Goal: Task Accomplishment & Management: Manage account settings

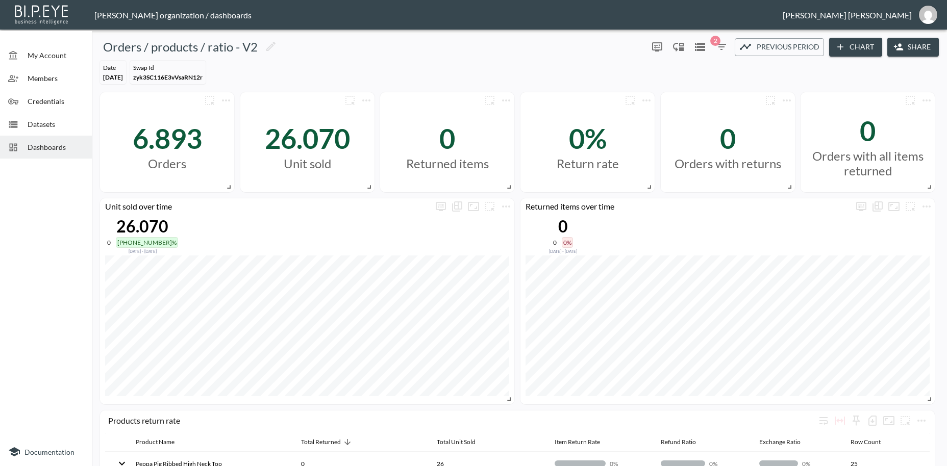
click at [29, 98] on span "Credentials" at bounding box center [56, 101] width 56 height 11
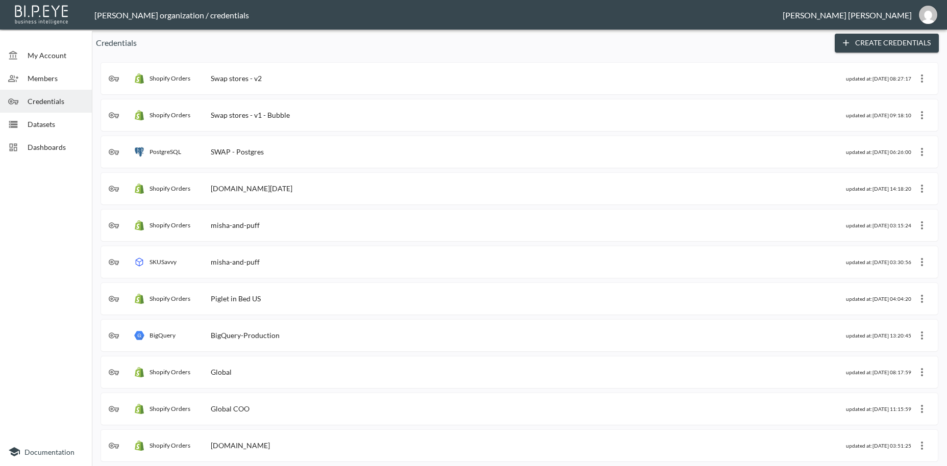
click at [236, 76] on div "Swap stores - v2" at bounding box center [236, 78] width 51 height 9
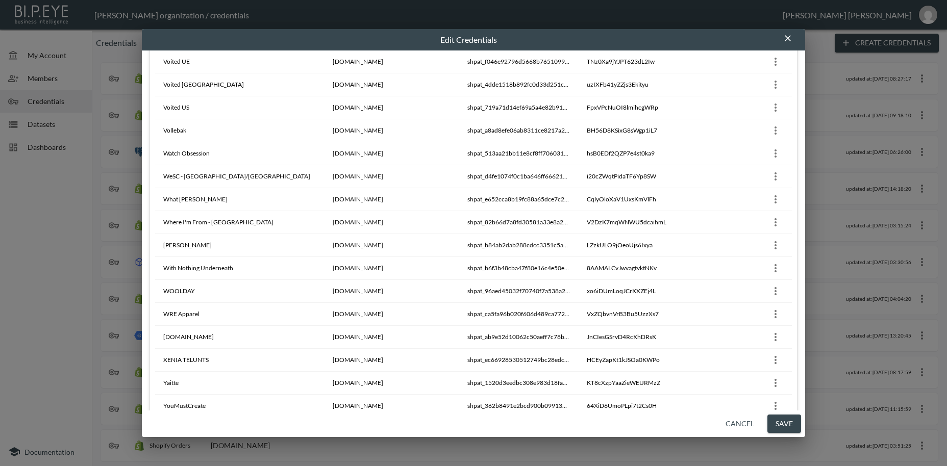
scroll to position [9097, 0]
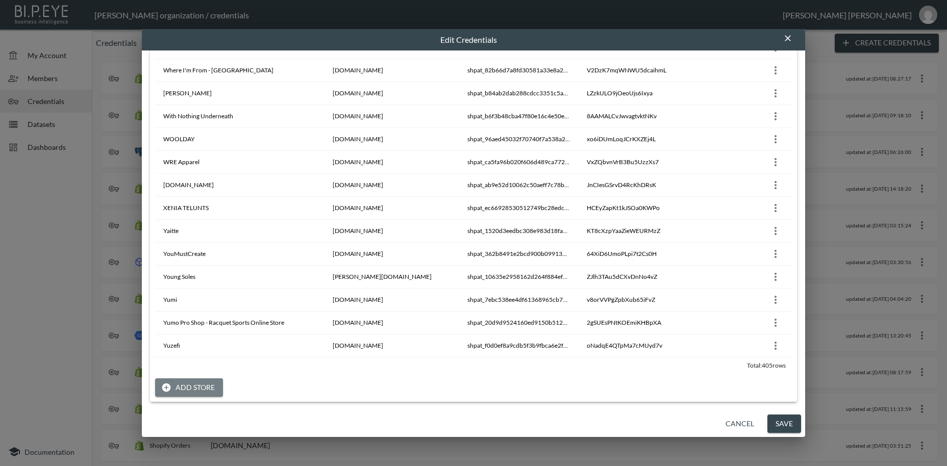
click at [209, 388] on button "Add Store" at bounding box center [189, 387] width 68 height 19
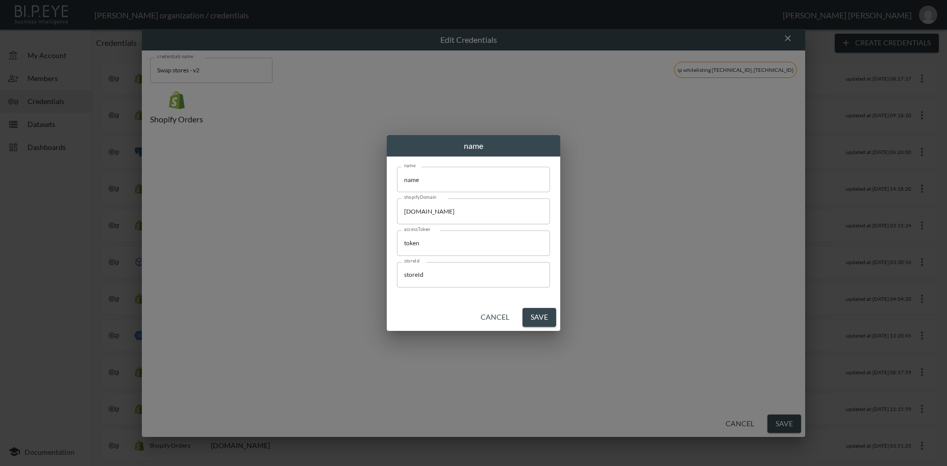
scroll to position [0, 0]
drag, startPoint x: 435, startPoint y: 179, endPoint x: 340, endPoint y: 170, distance: 94.8
click at [397, 170] on input "name" at bounding box center [473, 180] width 153 height 26
paste input "WAT THE BRAND"
type input "WAT THE BRAND"
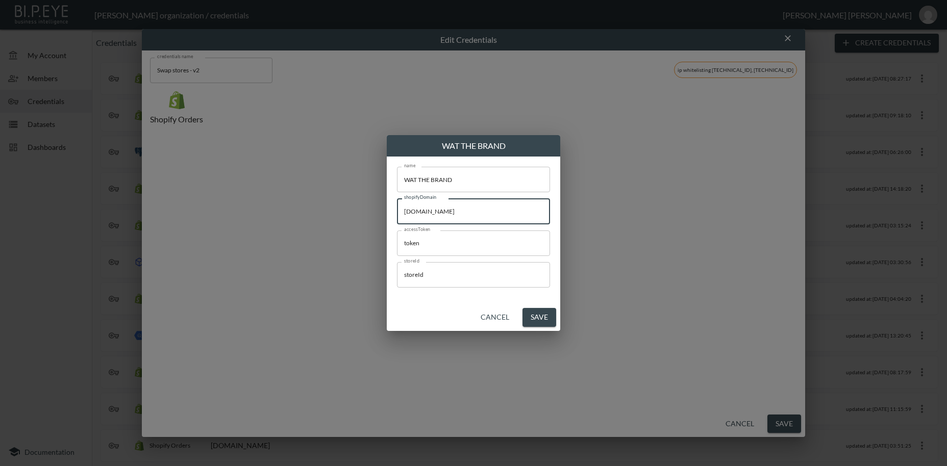
drag, startPoint x: 499, startPoint y: 213, endPoint x: 335, endPoint y: 207, distance: 164.3
click at [397, 205] on input "[DOMAIN_NAME]" at bounding box center [473, 211] width 153 height 26
paste input "wat-the-brand"
type input "[DOMAIN_NAME]"
drag, startPoint x: 407, startPoint y: 242, endPoint x: 342, endPoint y: 240, distance: 64.3
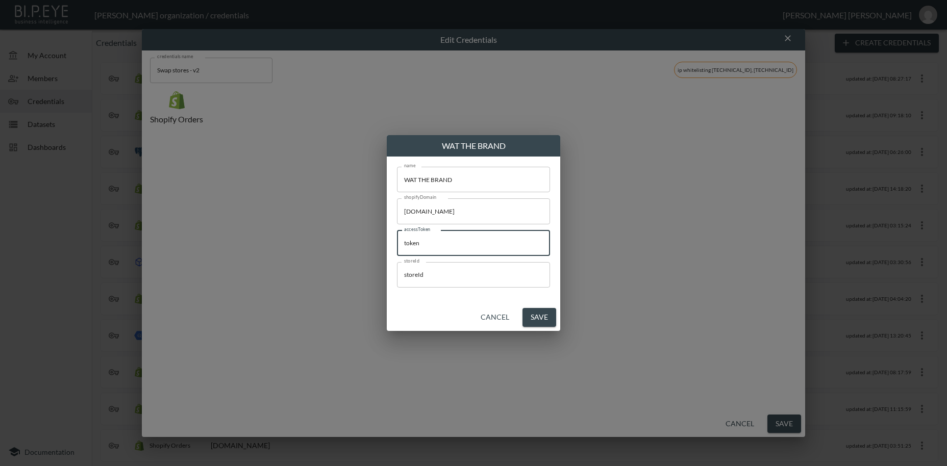
click at [397, 240] on input "token" at bounding box center [473, 244] width 153 height 26
paste input "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"
type input "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"
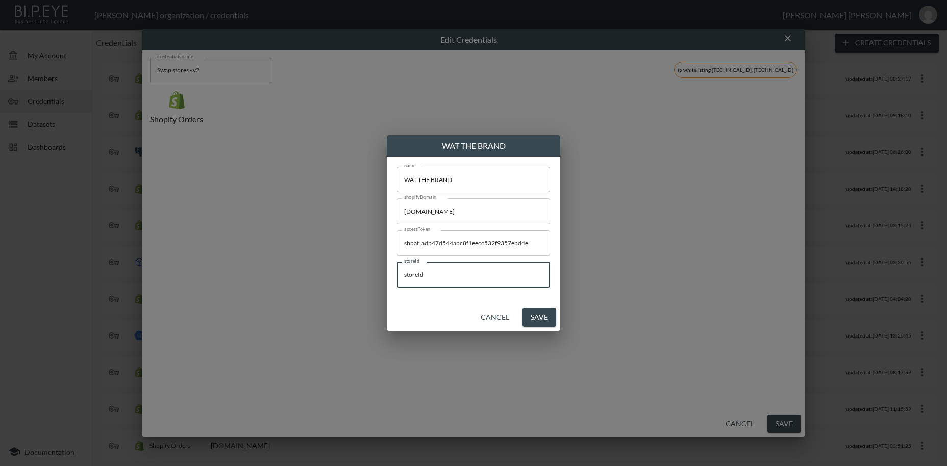
drag, startPoint x: 439, startPoint y: 271, endPoint x: 280, endPoint y: 251, distance: 160.9
click at [397, 262] on input "storeId" at bounding box center [473, 275] width 153 height 26
paste input "TPmVyZJiHrym0bZw7ksU"
type input "TPmVyZJiHrym0bZw7ksU"
click at [541, 317] on button "Save" at bounding box center [539, 317] width 34 height 19
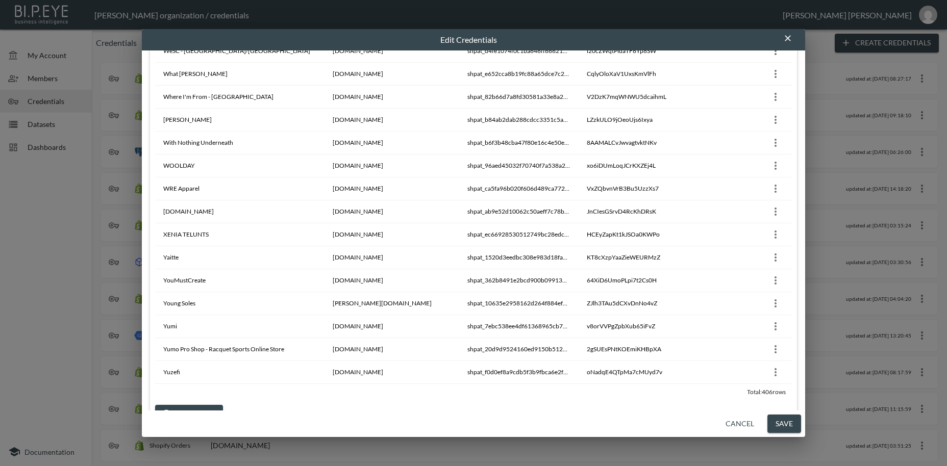
scroll to position [9120, 0]
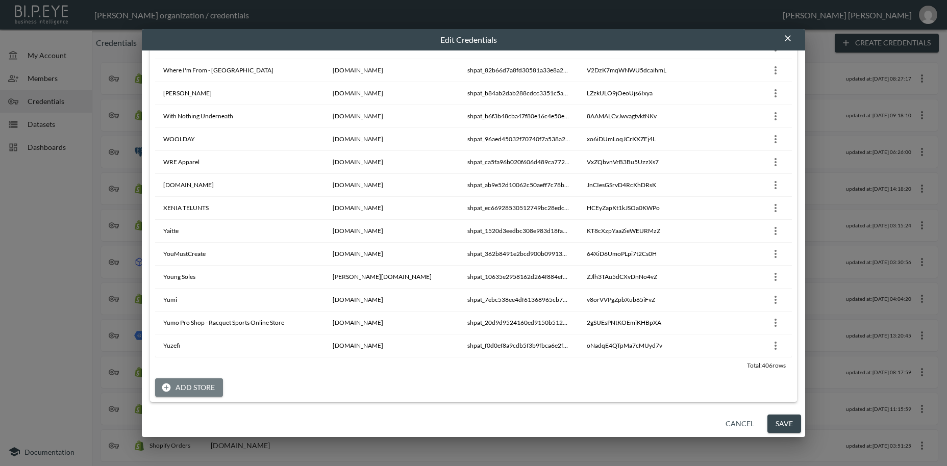
click at [211, 383] on button "Add Store" at bounding box center [189, 387] width 68 height 19
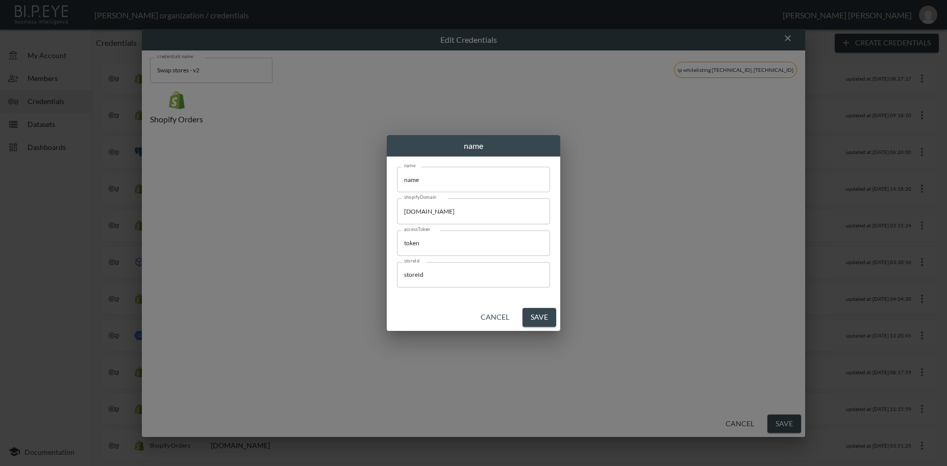
scroll to position [0, 0]
drag, startPoint x: 244, startPoint y: 175, endPoint x: 194, endPoint y: 176, distance: 49.5
click at [397, 174] on input "name" at bounding box center [473, 180] width 153 height 26
paste input "Kompsos"
type input "Kompsos"
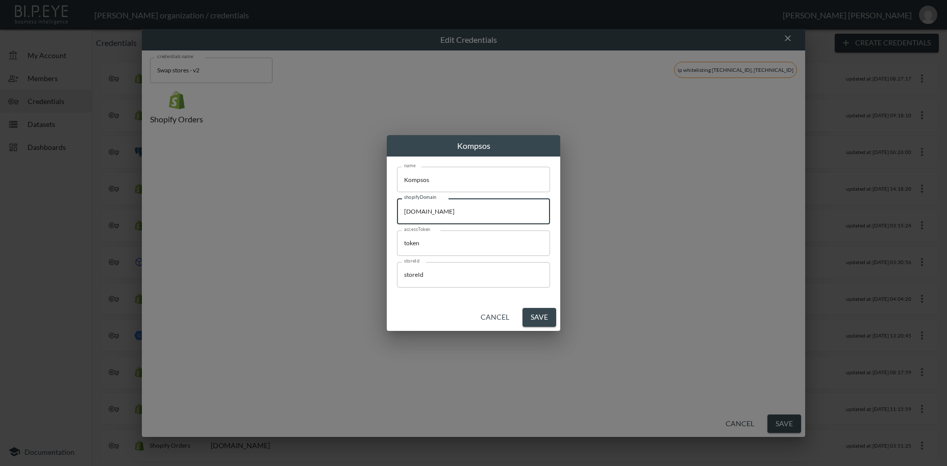
drag, startPoint x: 379, startPoint y: 205, endPoint x: 344, endPoint y: 216, distance: 36.5
click at [397, 210] on input "[DOMAIN_NAME]" at bounding box center [473, 211] width 153 height 26
paste input "kompsos"
type input "[DOMAIN_NAME]"
drag, startPoint x: 458, startPoint y: 242, endPoint x: 336, endPoint y: 231, distance: 121.9
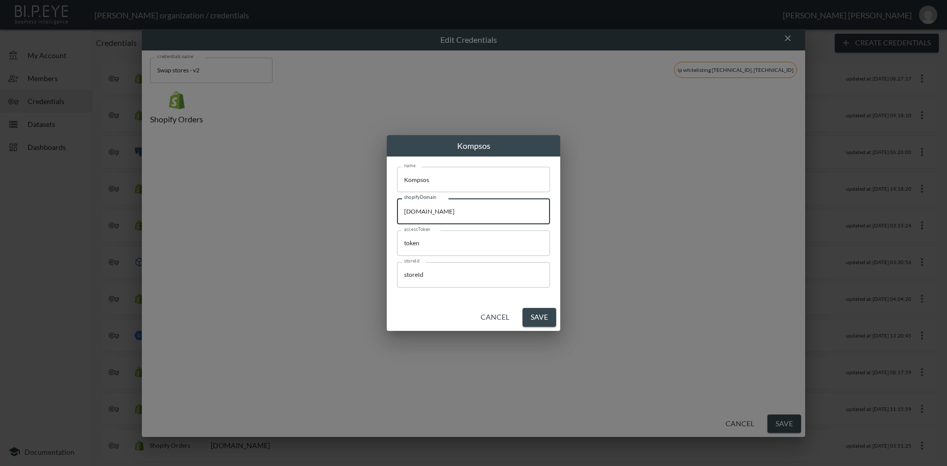
click at [397, 231] on input "token" at bounding box center [473, 244] width 153 height 26
paste input "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"
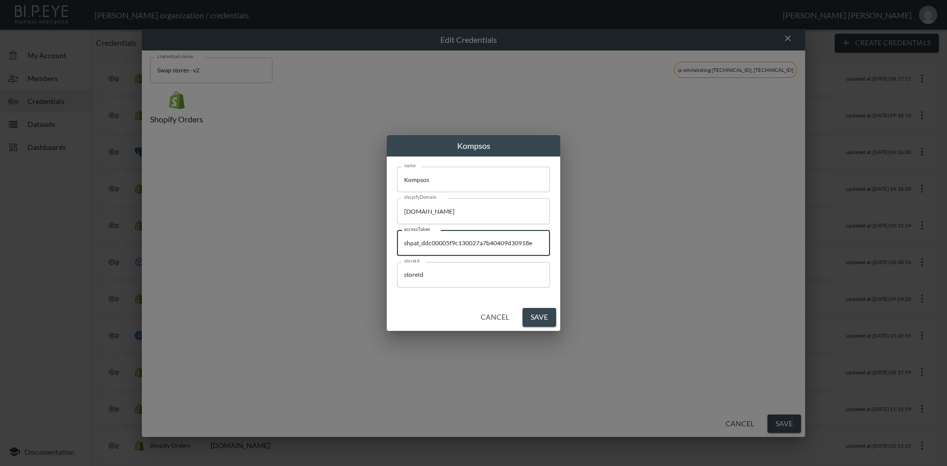
type input "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"
drag, startPoint x: 409, startPoint y: 273, endPoint x: 314, endPoint y: 263, distance: 95.4
click at [397, 263] on input "storeId" at bounding box center [473, 275] width 153 height 26
paste input "Hxd9w4vmelpxn9zeHJpV"
type input "Hxd9w4vmelpxn9zeHJpV"
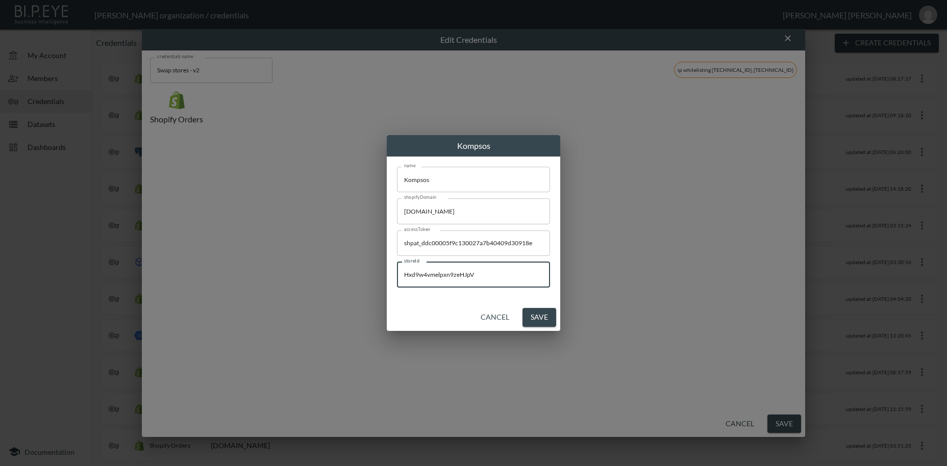
click at [540, 316] on button "Save" at bounding box center [539, 317] width 34 height 19
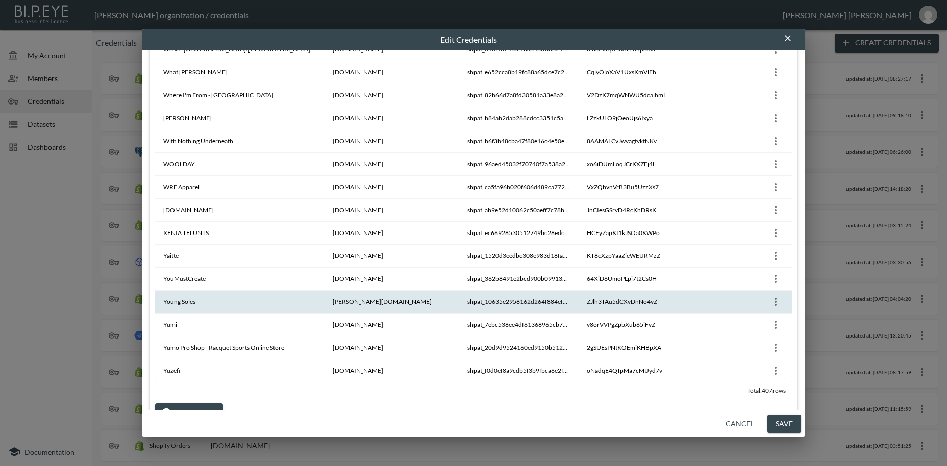
scroll to position [9143, 0]
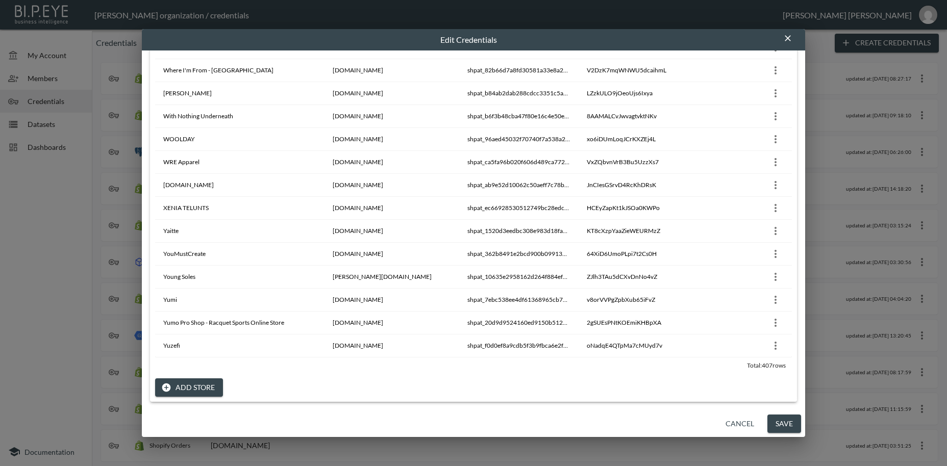
click at [196, 389] on button "Add Store" at bounding box center [189, 387] width 68 height 19
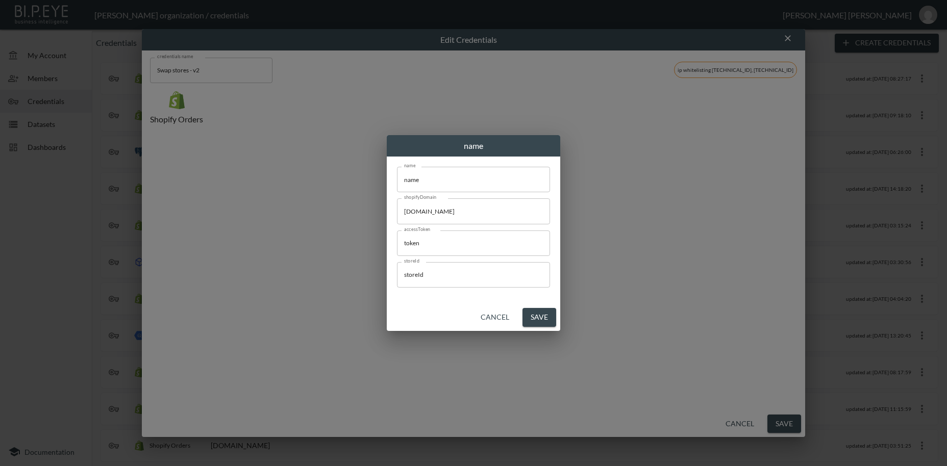
scroll to position [0, 0]
drag, startPoint x: 410, startPoint y: 186, endPoint x: 247, endPoint y: 175, distance: 163.1
click at [397, 175] on input "name" at bounding box center [473, 180] width 153 height 26
paste input "Swap Supply [GEOGRAPHIC_DATA]"
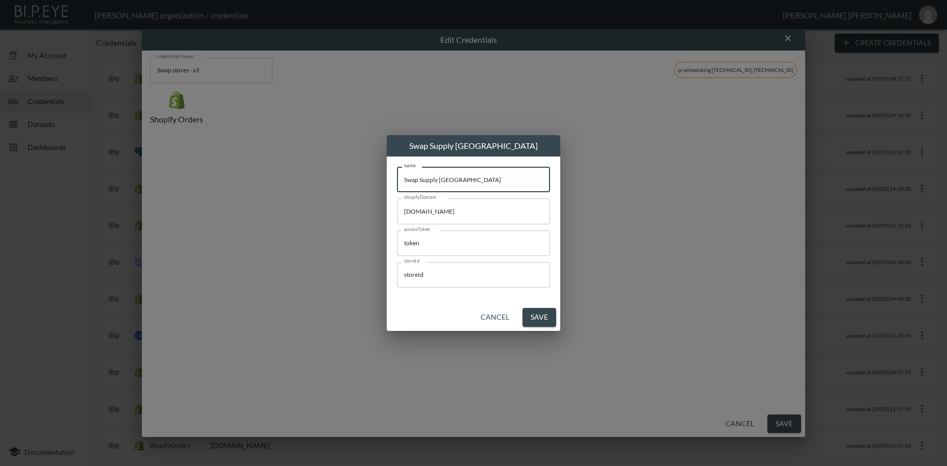
type input "Swap Supply [GEOGRAPHIC_DATA]"
drag, startPoint x: 486, startPoint y: 210, endPoint x: 278, endPoint y: 207, distance: 208.1
click at [397, 207] on input "[DOMAIN_NAME]" at bounding box center [473, 211] width 153 height 26
paste input "[PERSON_NAME]-beders-stor"
type input "[DOMAIN_NAME]"
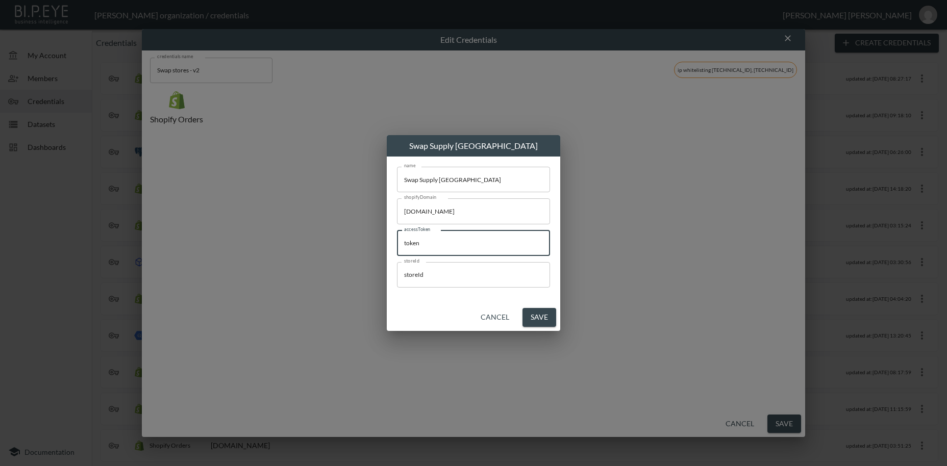
click at [397, 255] on input "token" at bounding box center [473, 244] width 153 height 26
paste input "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"
type input "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"
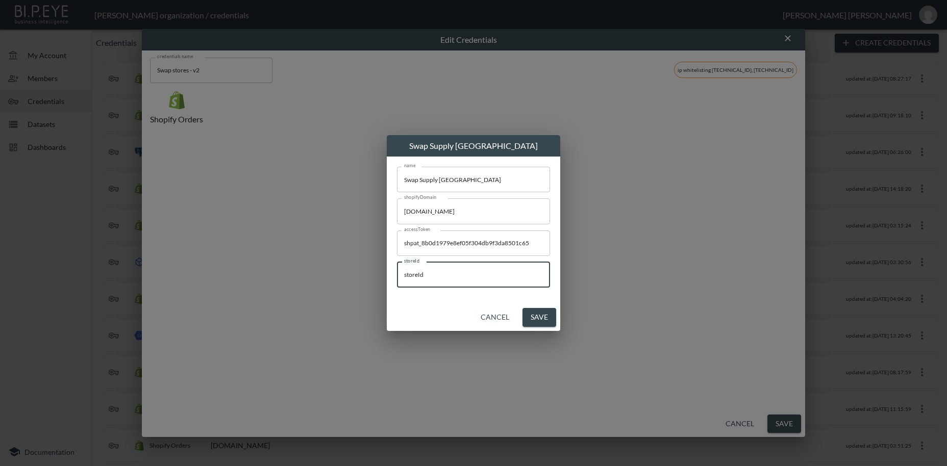
drag, startPoint x: 429, startPoint y: 276, endPoint x: 331, endPoint y: 275, distance: 98.4
click at [397, 275] on input "storeId" at bounding box center [473, 275] width 153 height 26
paste input "d4jluiUfuJehj9z40Cd3"
type input "d4jluiUfuJehj9z40Cd3"
drag, startPoint x: 465, startPoint y: 314, endPoint x: 531, endPoint y: 323, distance: 67.0
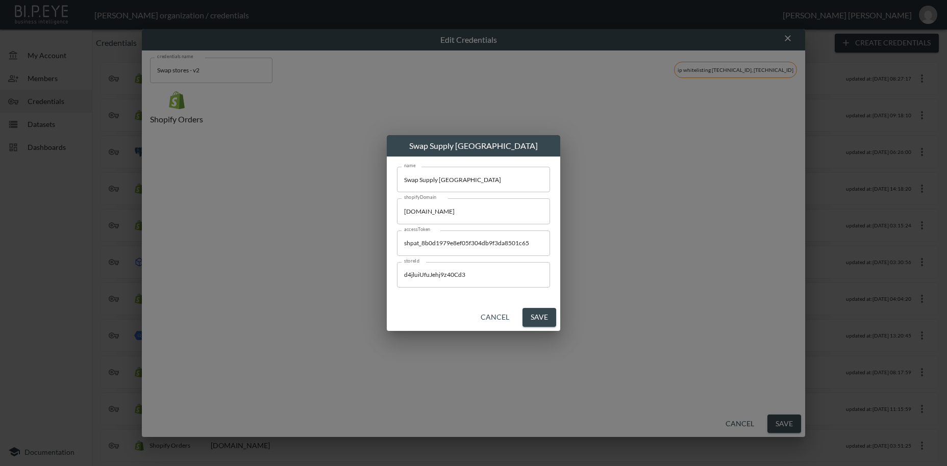
click at [528, 324] on div "Cancel Save" at bounding box center [473, 317] width 173 height 27
click at [533, 317] on button "Save" at bounding box center [539, 317] width 34 height 19
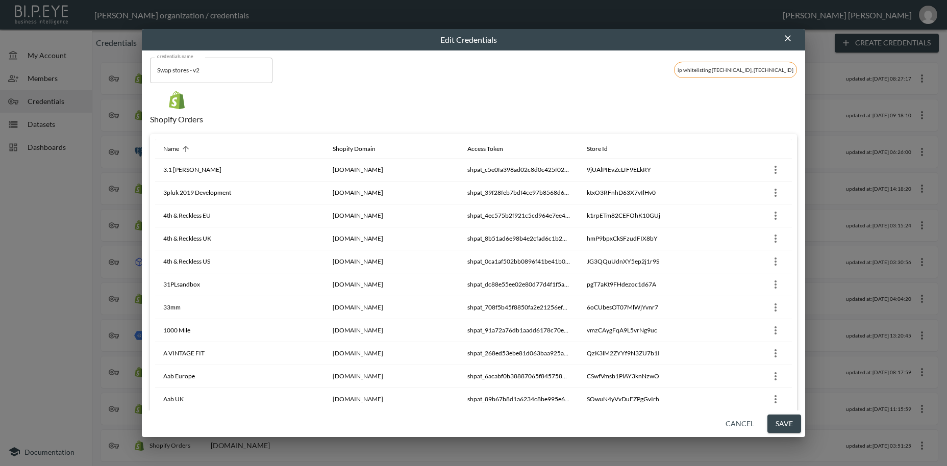
click at [789, 422] on button "Save" at bounding box center [784, 424] width 34 height 19
